Goal: Communication & Community: Participate in discussion

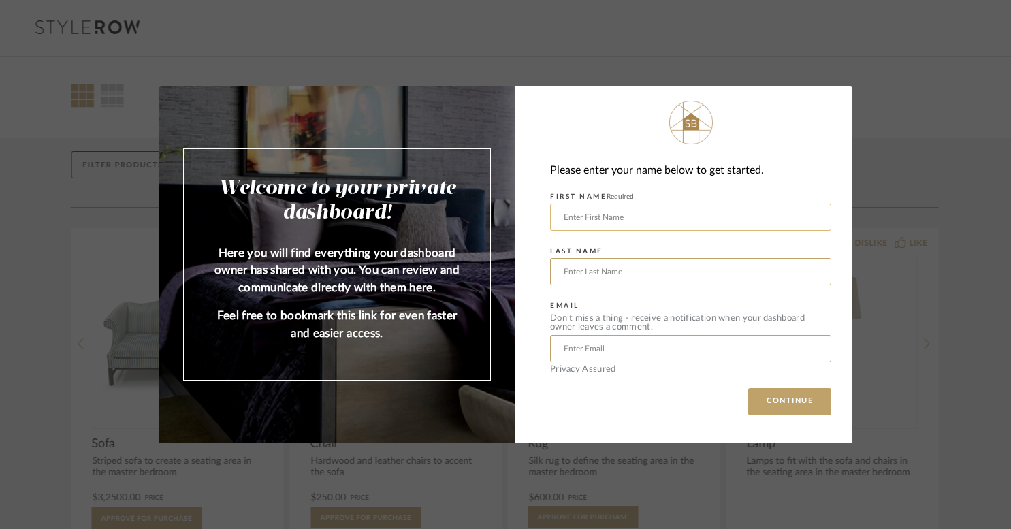
click at [630, 223] on input "text" at bounding box center [690, 216] width 281 height 27
type input "[PERSON_NAME]"
type input "Yuris"
drag, startPoint x: 664, startPoint y: 345, endPoint x: 489, endPoint y: 346, distance: 174.9
click at [489, 346] on mat-dialog-content "Welcome to your private dashboard! Here you will find everything your dashboard…" at bounding box center [505, 264] width 693 height 357
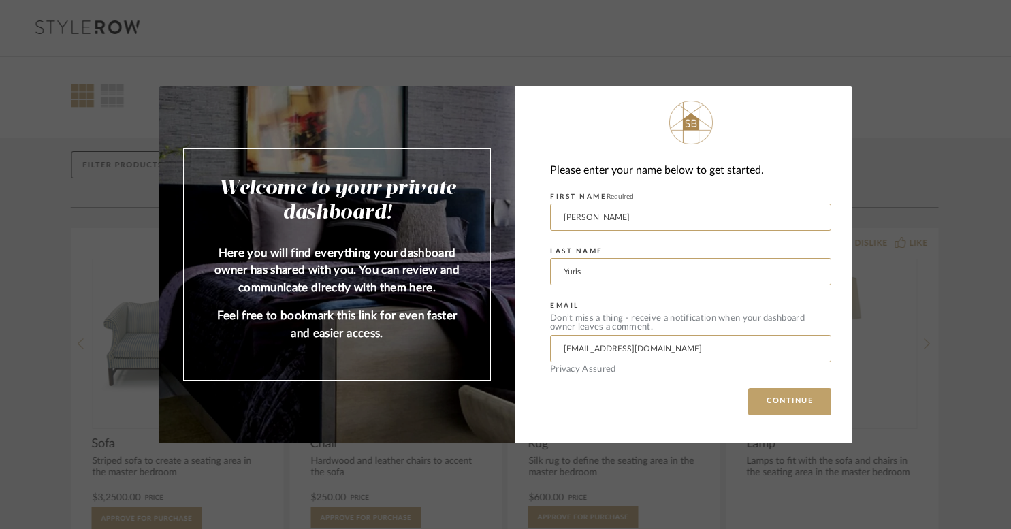
type input "[EMAIL_ADDRESS][DOMAIN_NAME]"
click at [748, 388] on button "CONTINUE" at bounding box center [789, 401] width 83 height 27
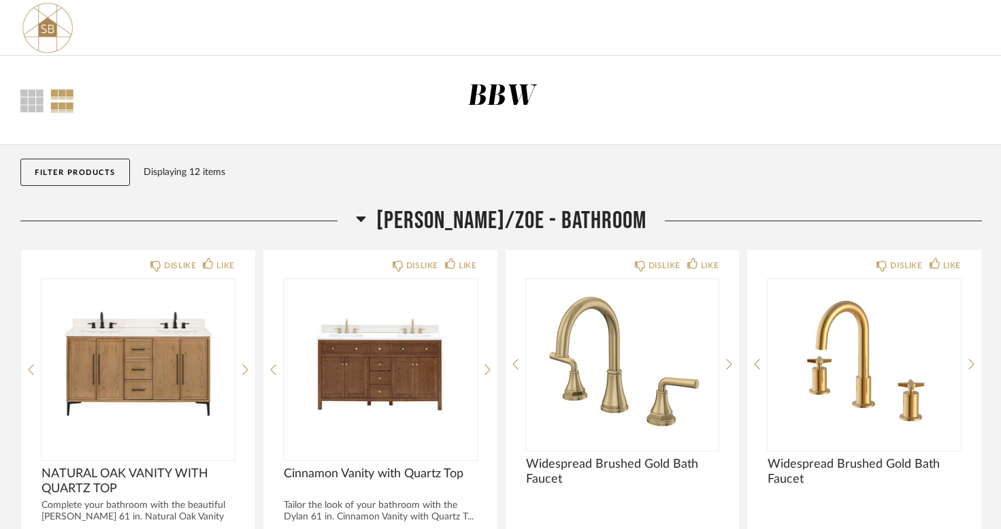
click at [301, 177] on div "Displaying 12 items" at bounding box center [560, 172] width 832 height 15
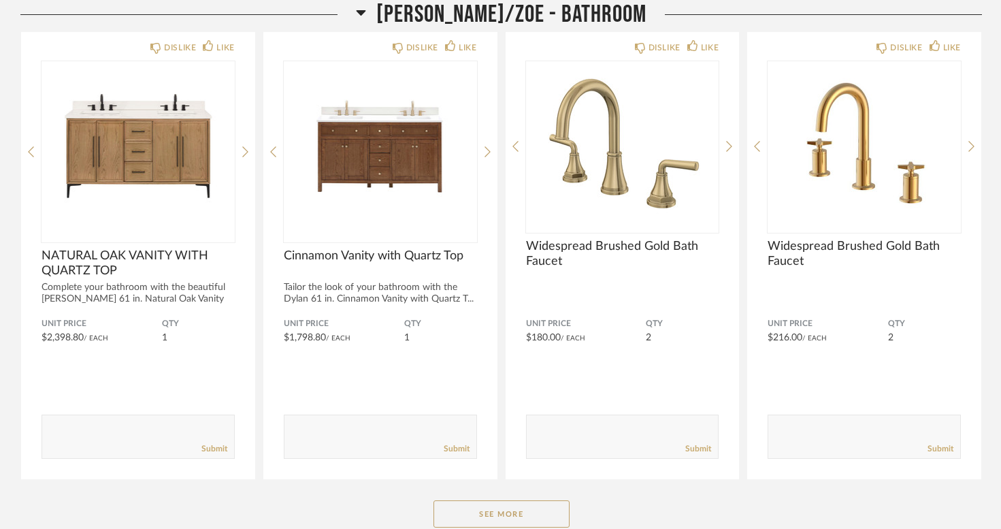
scroll to position [245, 0]
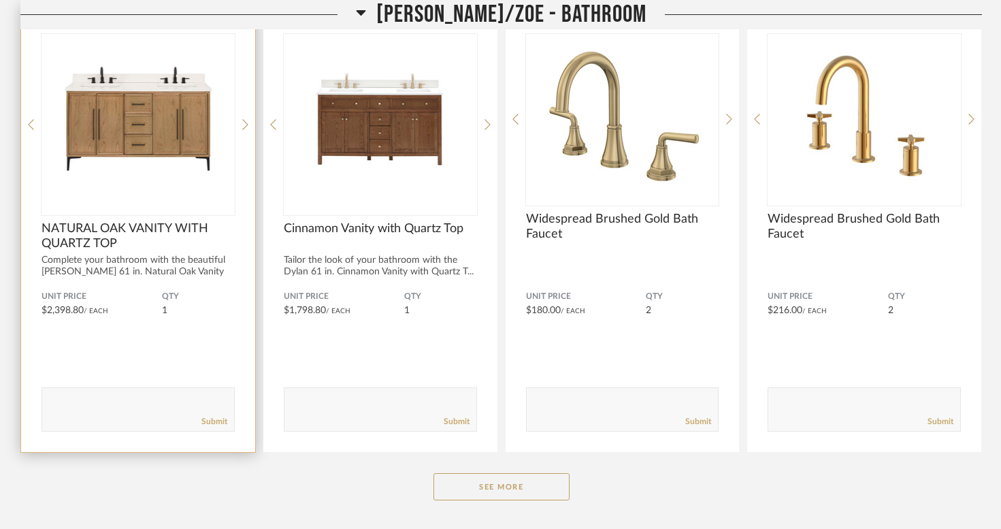
click at [126, 398] on textarea at bounding box center [138, 403] width 192 height 18
type textarea "Lets go with this one."
click at [223, 419] on link "Submit" at bounding box center [214, 422] width 26 height 12
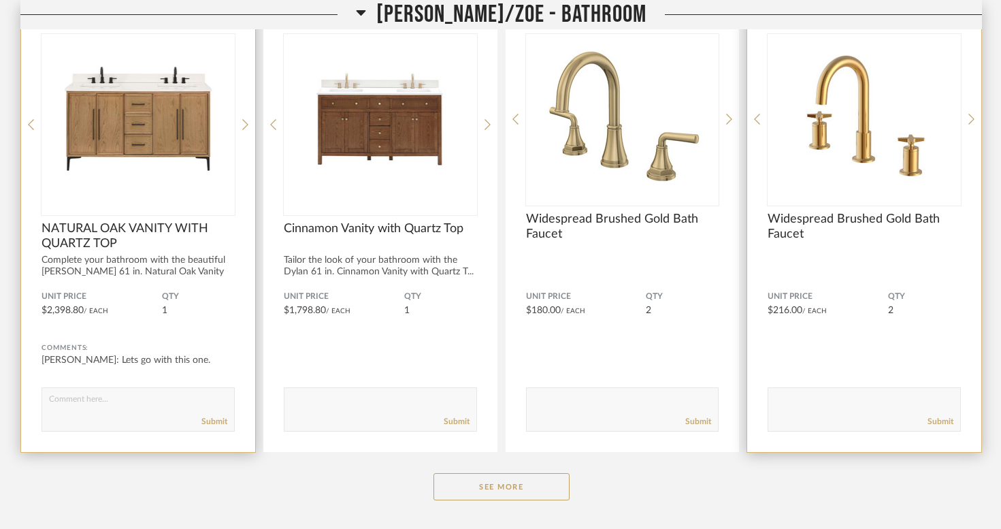
click at [873, 401] on textarea at bounding box center [864, 403] width 192 height 18
type textarea "Lets go with this one"
click at [948, 421] on link "Submit" at bounding box center [941, 422] width 26 height 12
click at [676, 491] on div "See More" at bounding box center [501, 486] width 962 height 27
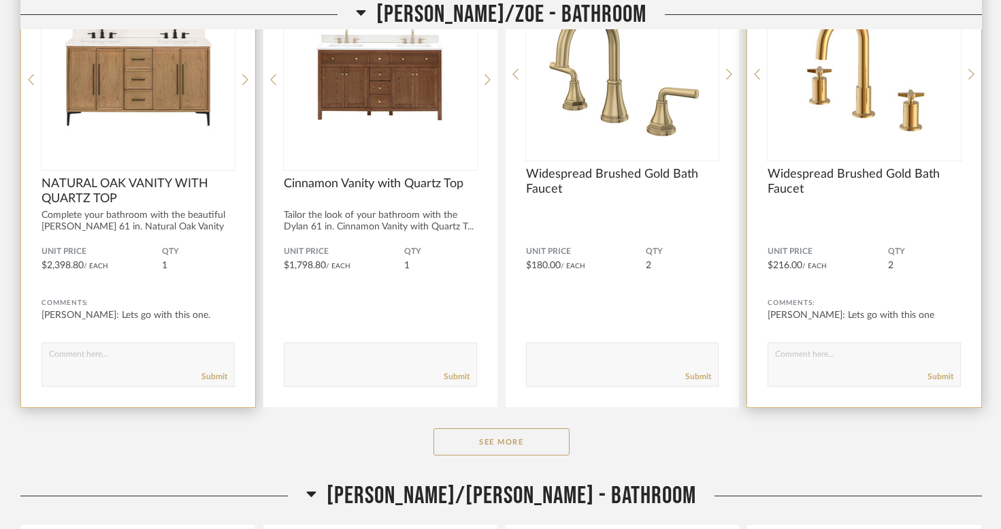
scroll to position [299, 0]
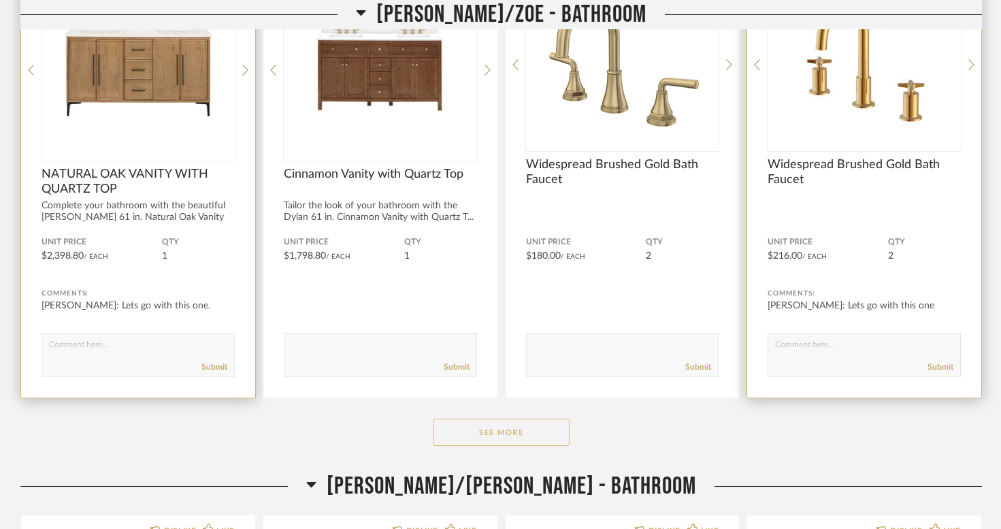
click at [537, 437] on button "See More" at bounding box center [502, 432] width 136 height 27
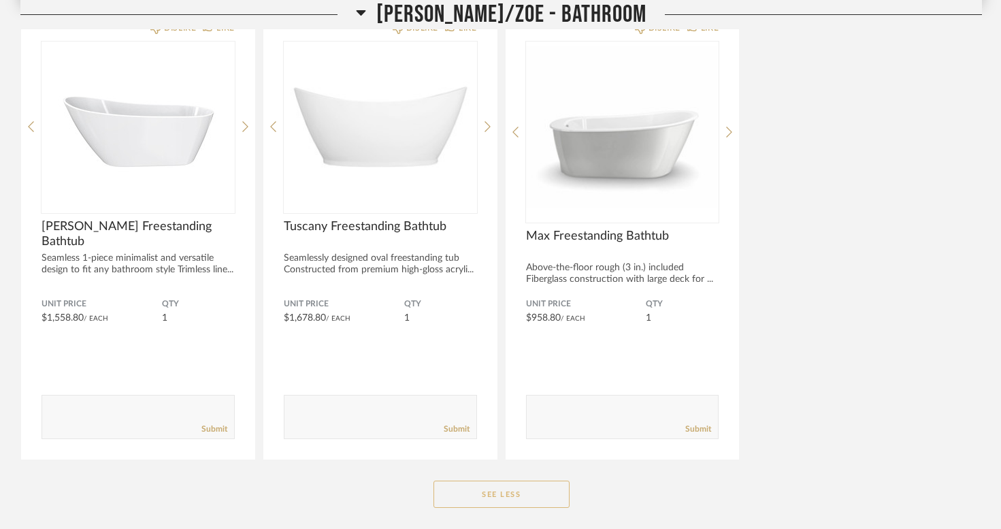
scroll to position [708, 0]
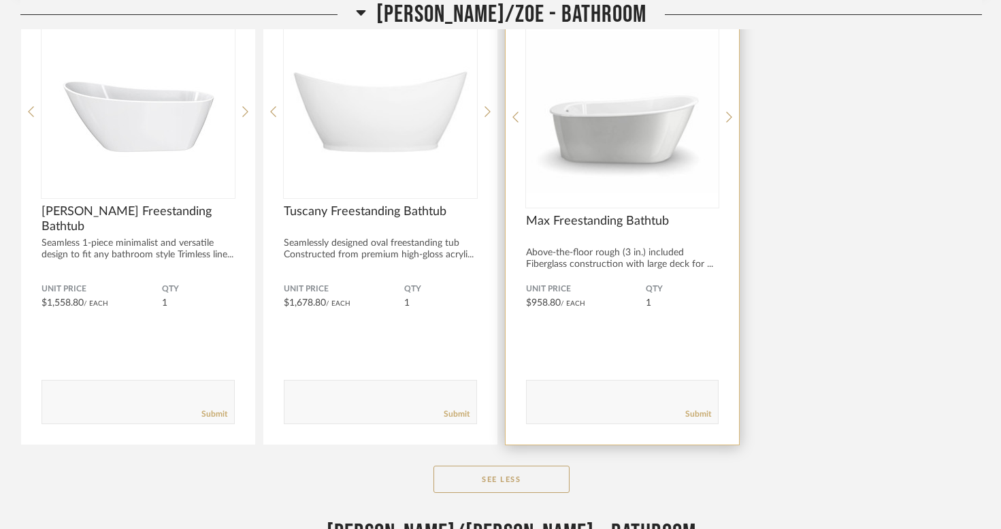
click at [576, 405] on div "Submit" at bounding box center [623, 414] width 192 height 18
click at [567, 387] on textarea at bounding box center [623, 396] width 192 height 18
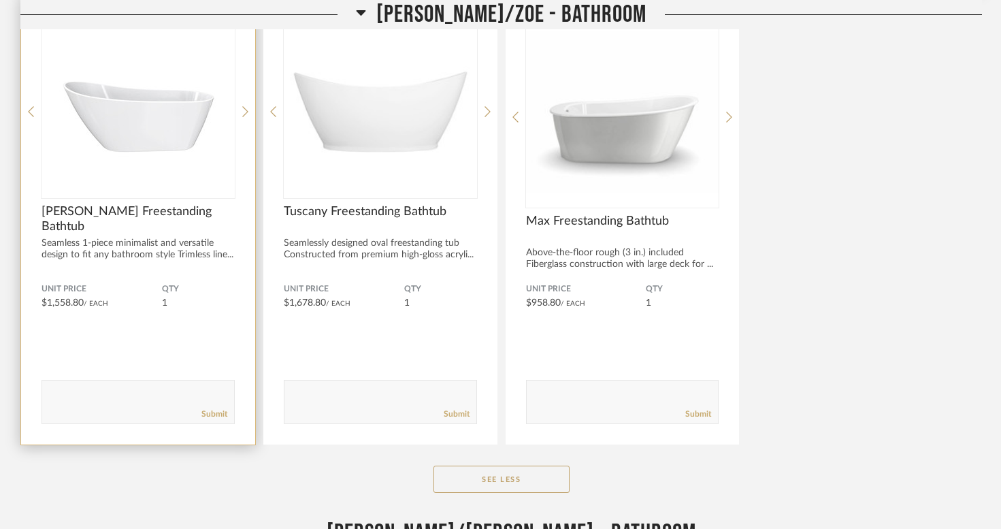
click at [116, 404] on textarea at bounding box center [138, 396] width 192 height 18
type textarea "Lets go with this one"
click at [216, 416] on link "Submit" at bounding box center [214, 414] width 26 height 12
click at [606, 474] on div "See Less" at bounding box center [501, 478] width 962 height 27
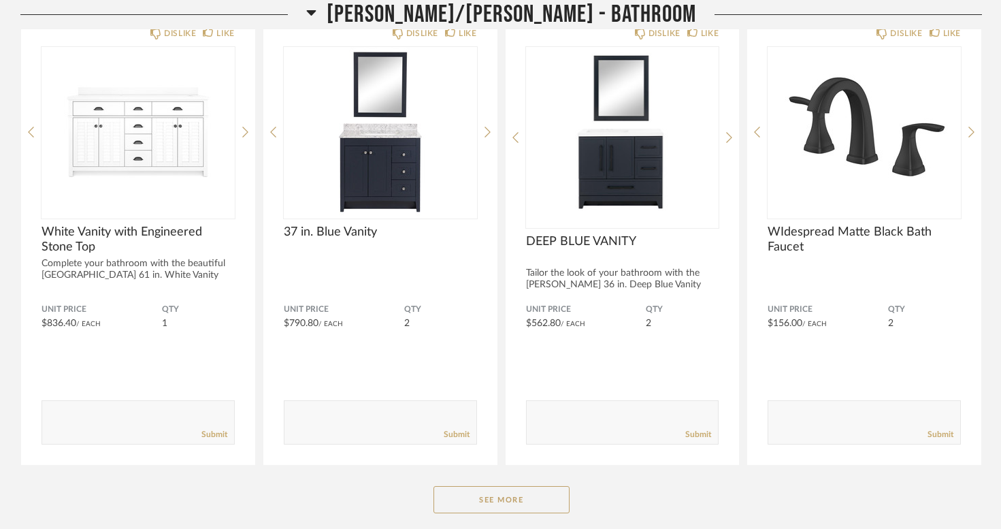
scroll to position [1279, 0]
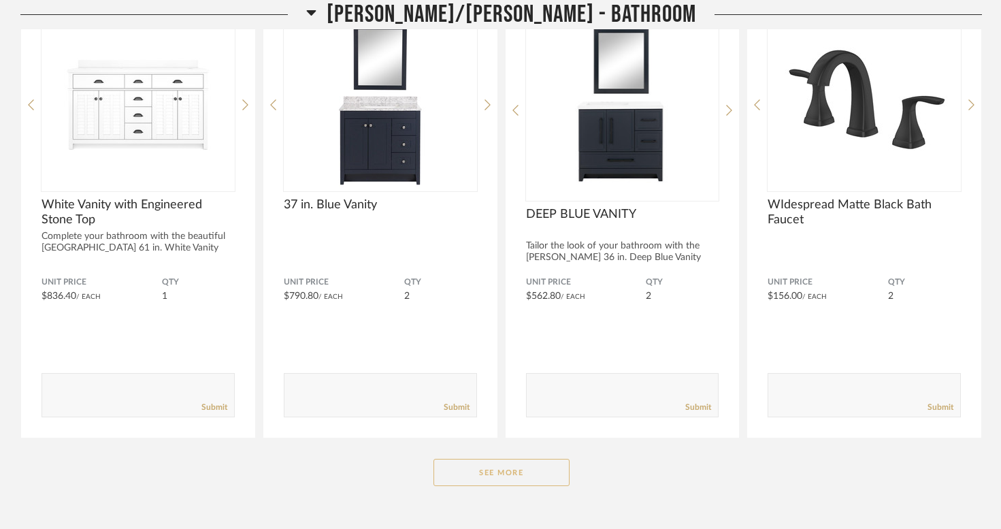
click at [491, 468] on button "See More" at bounding box center [502, 472] width 136 height 27
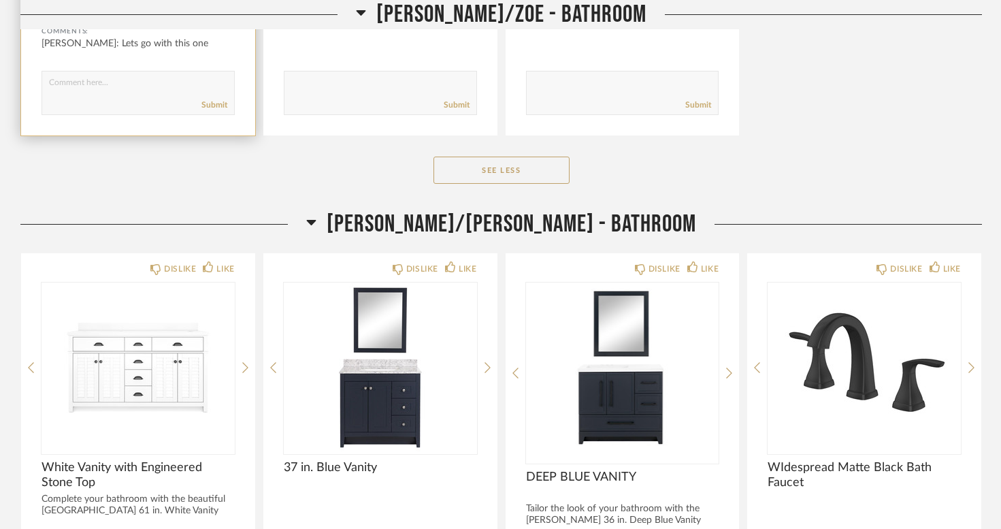
scroll to position [1034, 0]
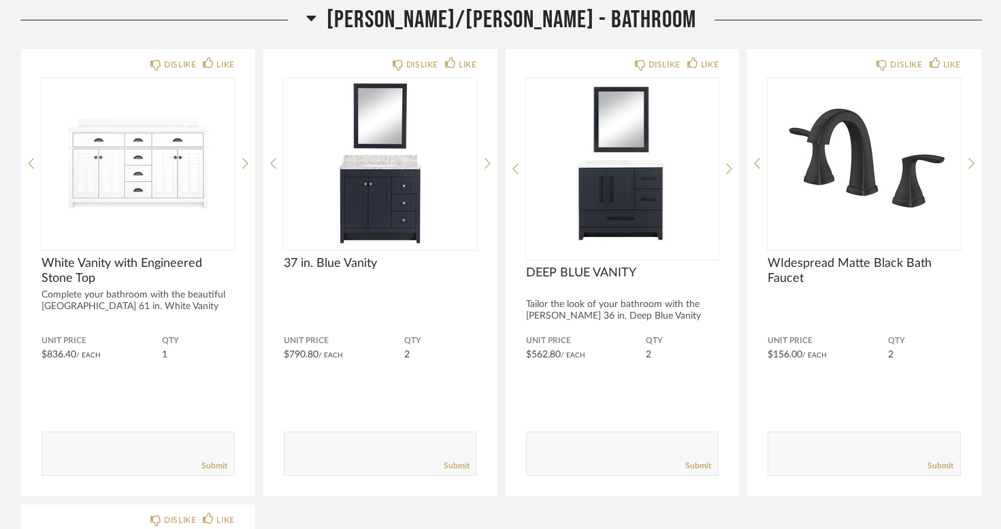
scroll to position [1198, 0]
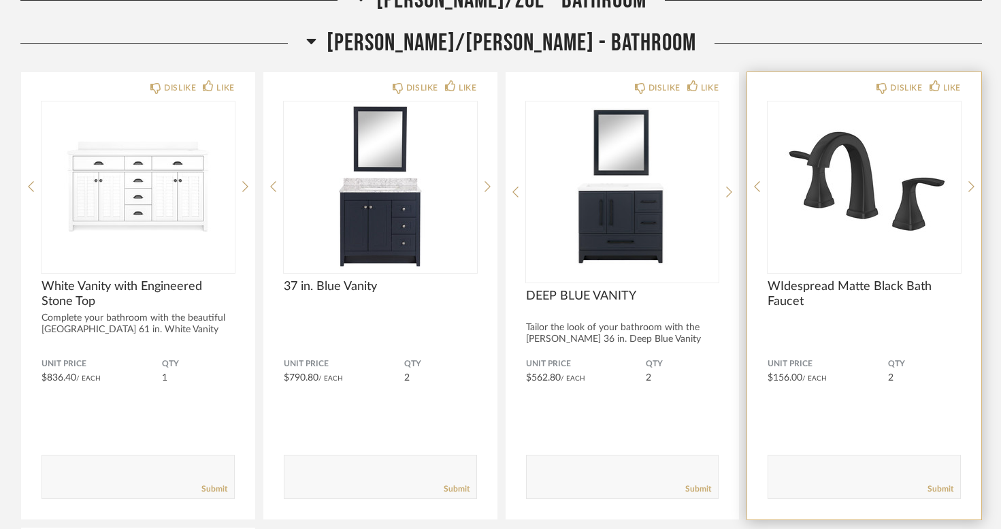
click at [836, 468] on textarea at bounding box center [864, 470] width 192 height 18
type textarea "Go with this one"
click at [937, 485] on link "Submit" at bounding box center [941, 489] width 26 height 12
click at [702, 60] on div "[PERSON_NAME]/[PERSON_NAME] - Bathroom DISLIKE LIKE White Vanity with Engineere…" at bounding box center [501, 521] width 962 height 984
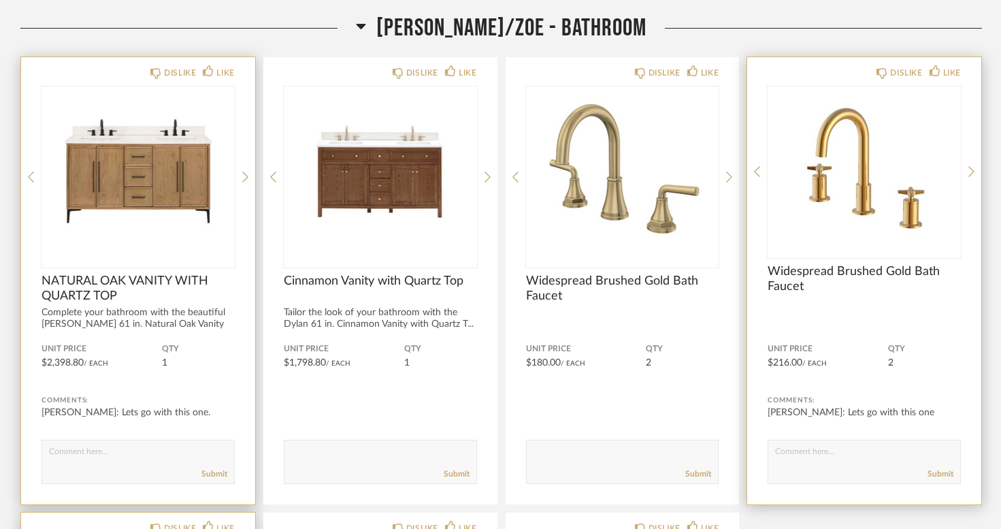
scroll to position [191, 0]
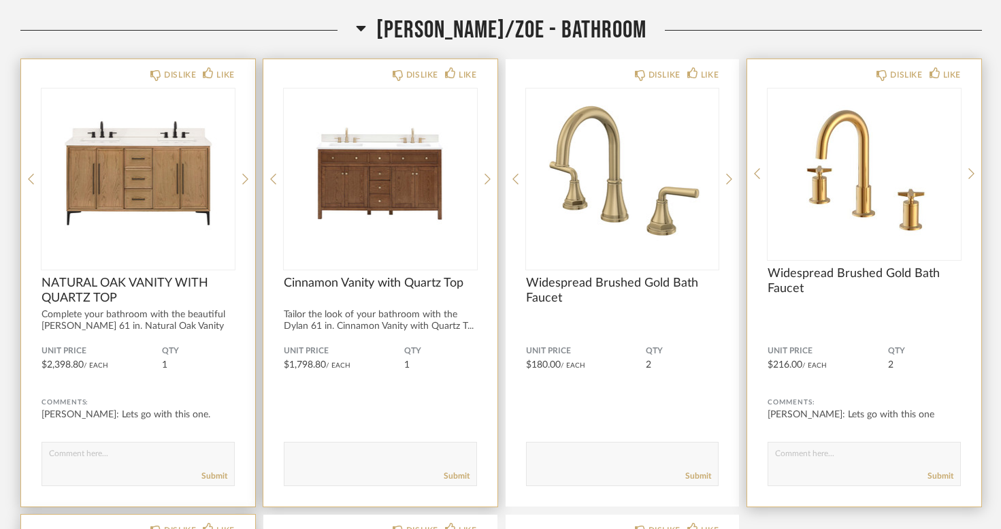
click at [329, 457] on textarea at bounding box center [380, 457] width 192 height 18
type textarea "Go with this one for [PERSON_NAME] too. We can see which one works better for […"
click at [460, 475] on link "Submit" at bounding box center [457, 476] width 26 height 12
